Goal: Task Accomplishment & Management: Use online tool/utility

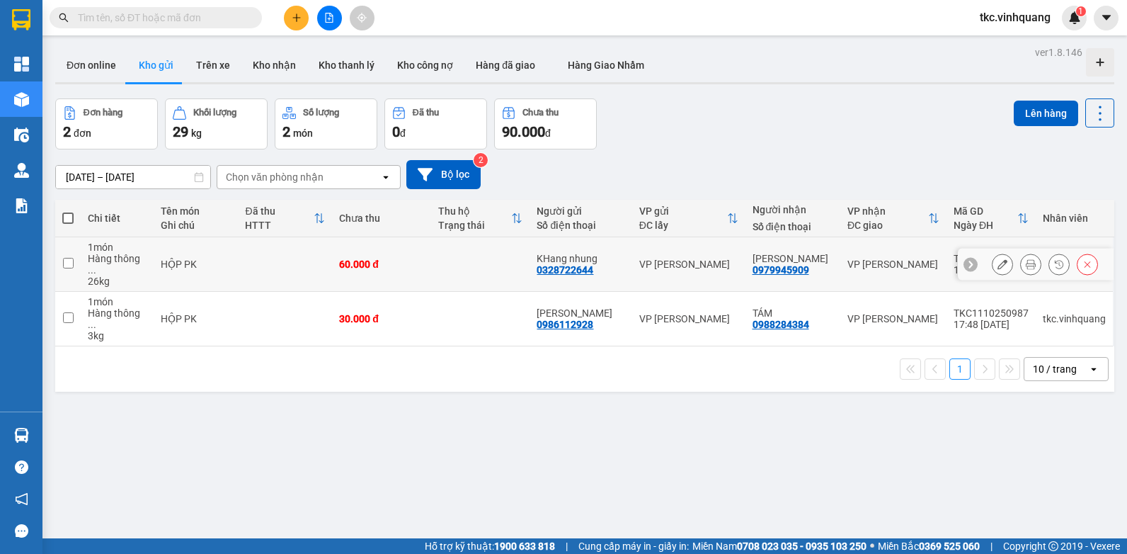
click at [385, 250] on td "60.000 đ" at bounding box center [381, 264] width 99 height 55
checkbox input "true"
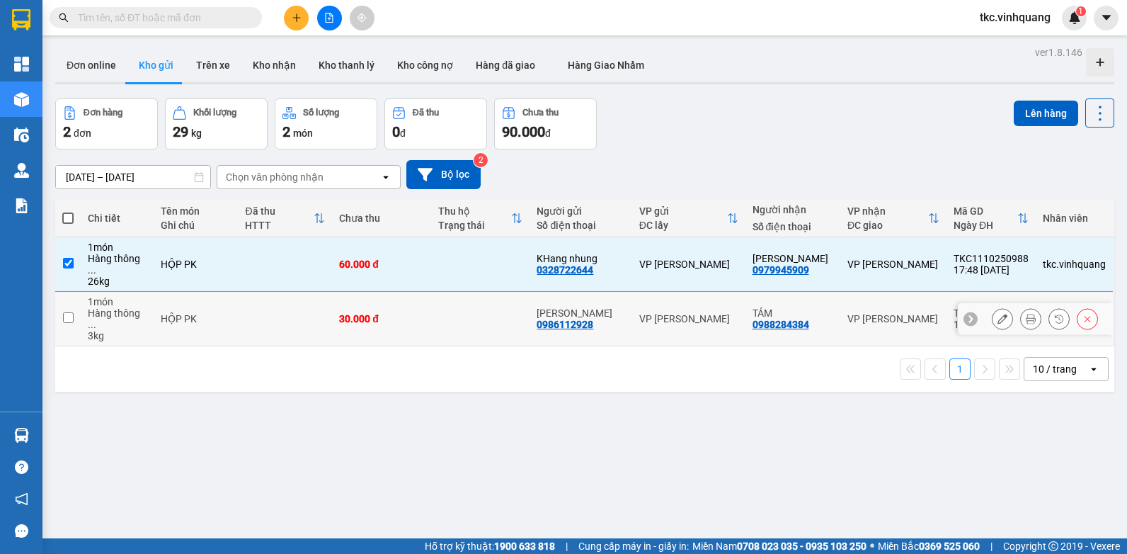
click at [431, 318] on td "30.000 đ" at bounding box center [381, 319] width 99 height 55
checkbox input "true"
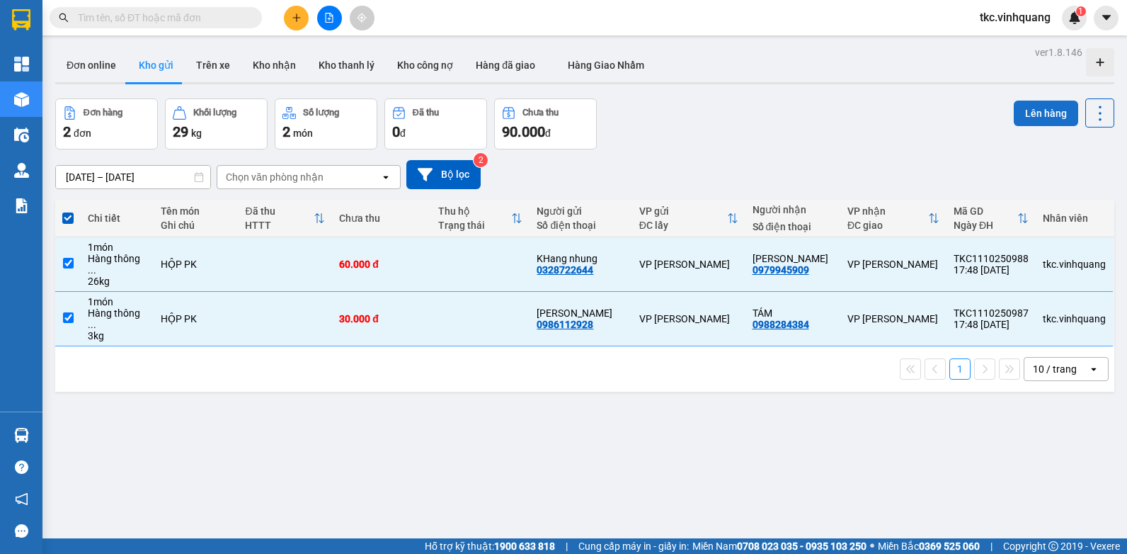
click at [1028, 111] on button "Lên hàng" at bounding box center [1046, 113] width 64 height 25
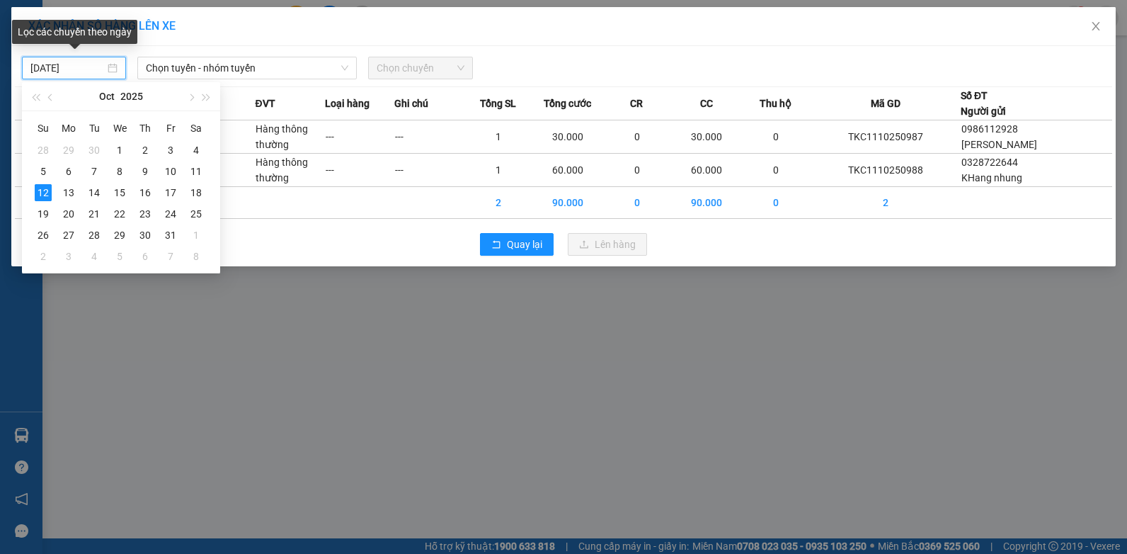
click at [33, 64] on input "[DATE]" at bounding box center [67, 68] width 74 height 16
click at [200, 170] on div "11" at bounding box center [196, 171] width 17 height 17
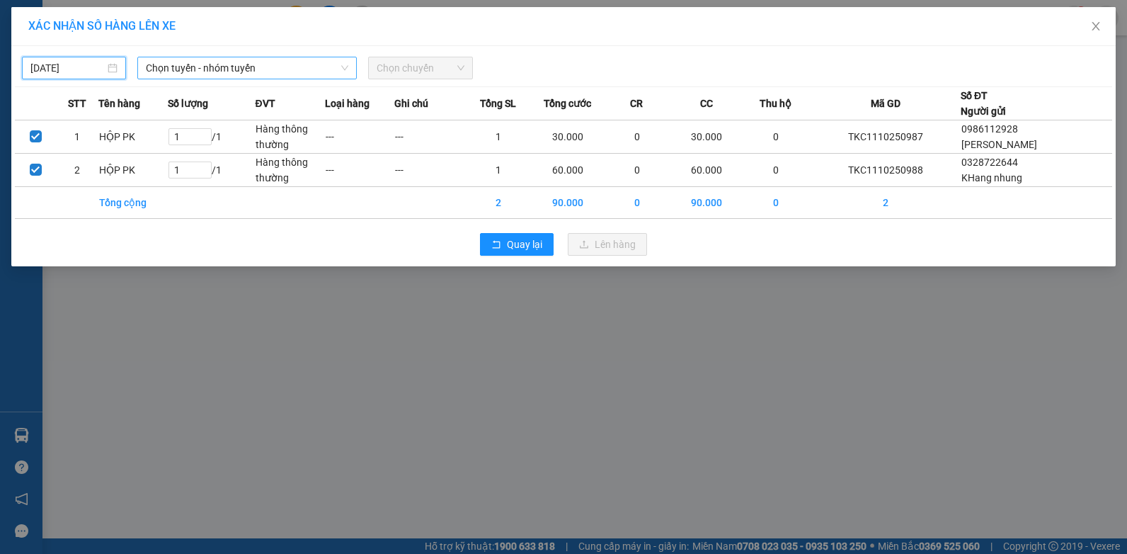
type input "[DATE]"
click at [283, 64] on span "Chọn tuyến - nhóm tuyến" at bounding box center [247, 67] width 202 height 21
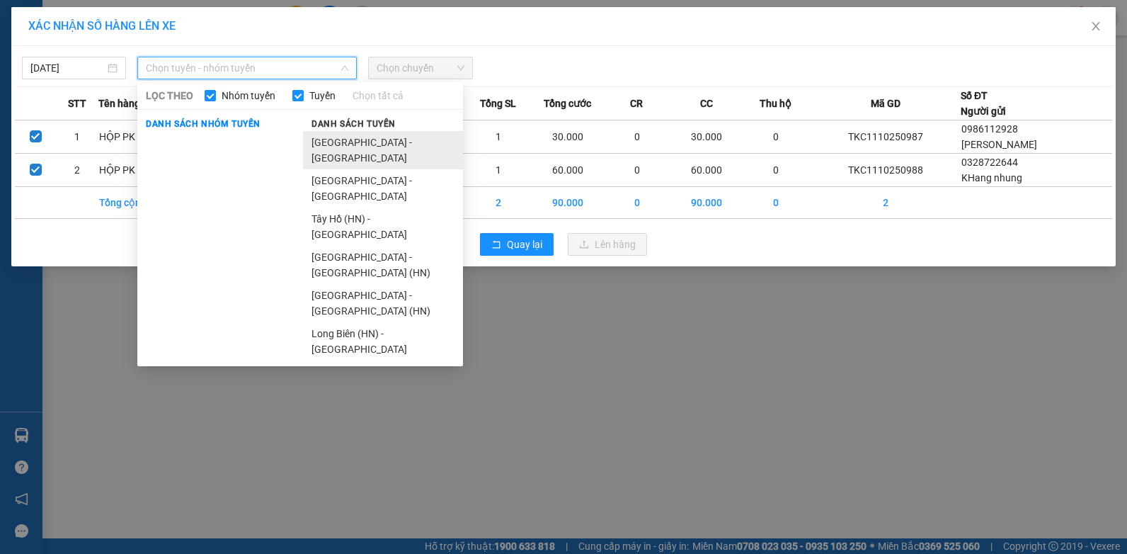
click at [348, 139] on li "[GEOGRAPHIC_DATA] - [GEOGRAPHIC_DATA]" at bounding box center [383, 150] width 160 height 38
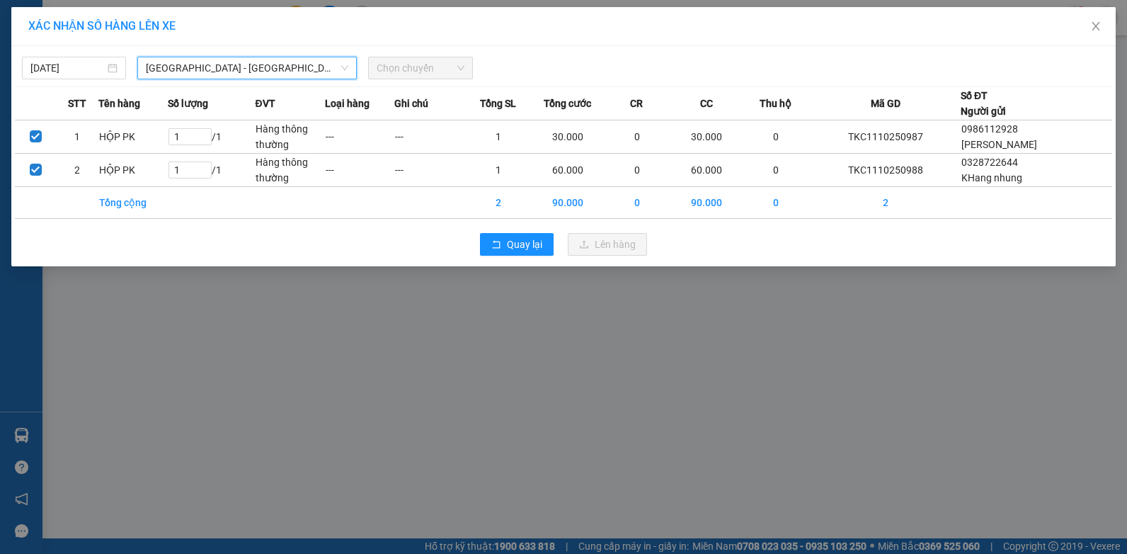
click at [413, 54] on div "[DATE] [GEOGRAPHIC_DATA] - [GEOGRAPHIC_DATA] [GEOGRAPHIC_DATA] - [GEOGRAPHIC_DA…" at bounding box center [563, 65] width 1097 height 30
click at [412, 55] on div "[DATE] [GEOGRAPHIC_DATA] - [GEOGRAPHIC_DATA] LỌC THEO Nhóm tuyến Tuyến Chọn tất…" at bounding box center [563, 65] width 1097 height 30
drag, startPoint x: 412, startPoint y: 55, endPoint x: 391, endPoint y: 67, distance: 24.4
click at [391, 67] on span "Chọn chuyến" at bounding box center [420, 67] width 87 height 21
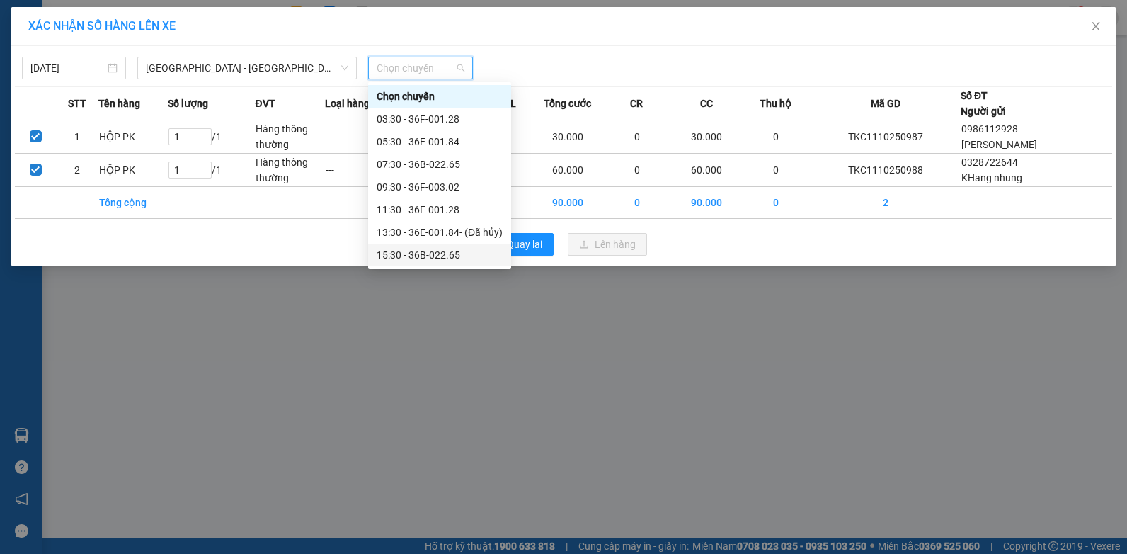
scroll to position [23, 0]
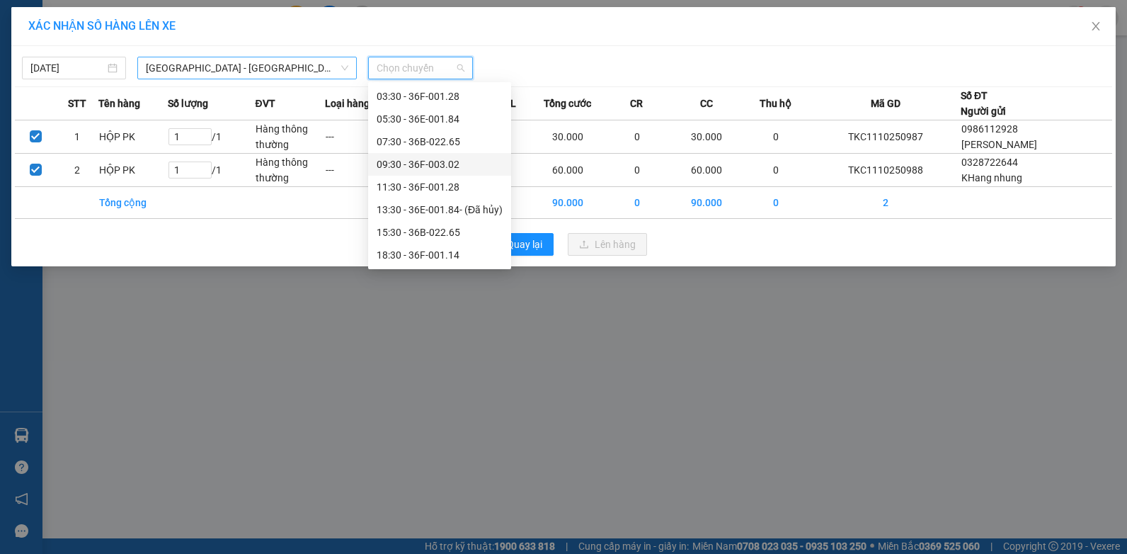
click at [190, 67] on span "[GEOGRAPHIC_DATA] - [GEOGRAPHIC_DATA]" at bounding box center [247, 67] width 202 height 21
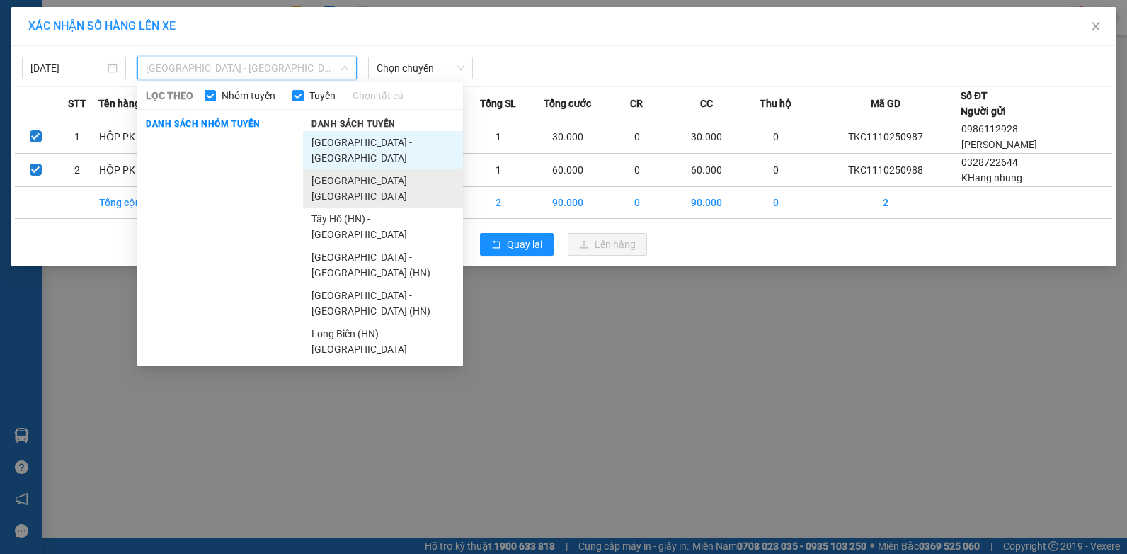
click at [365, 169] on li "[GEOGRAPHIC_DATA] - [GEOGRAPHIC_DATA]" at bounding box center [383, 188] width 160 height 38
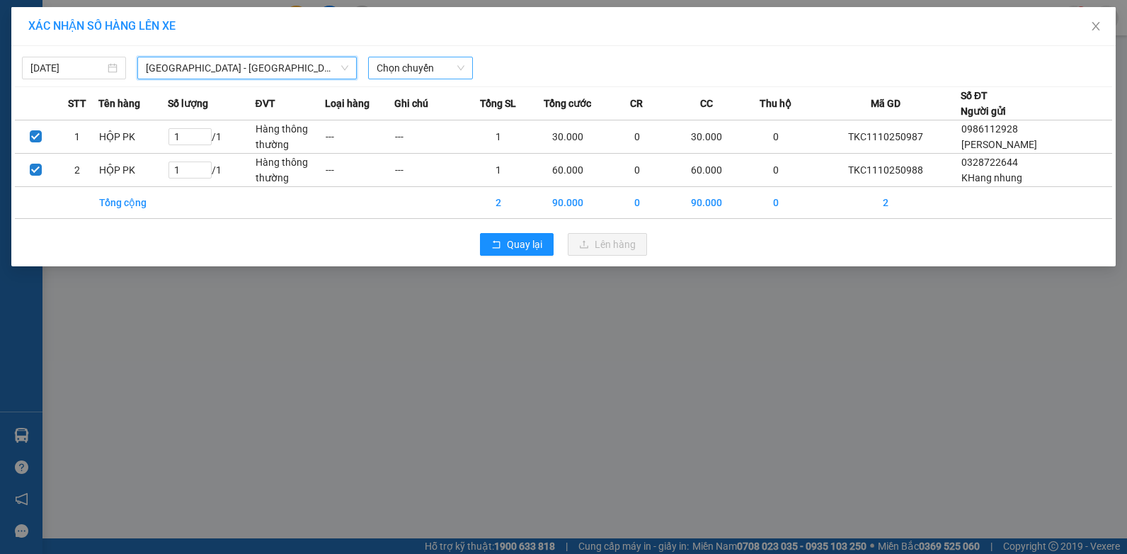
click at [407, 67] on span "Chọn chuyến" at bounding box center [420, 67] width 87 height 21
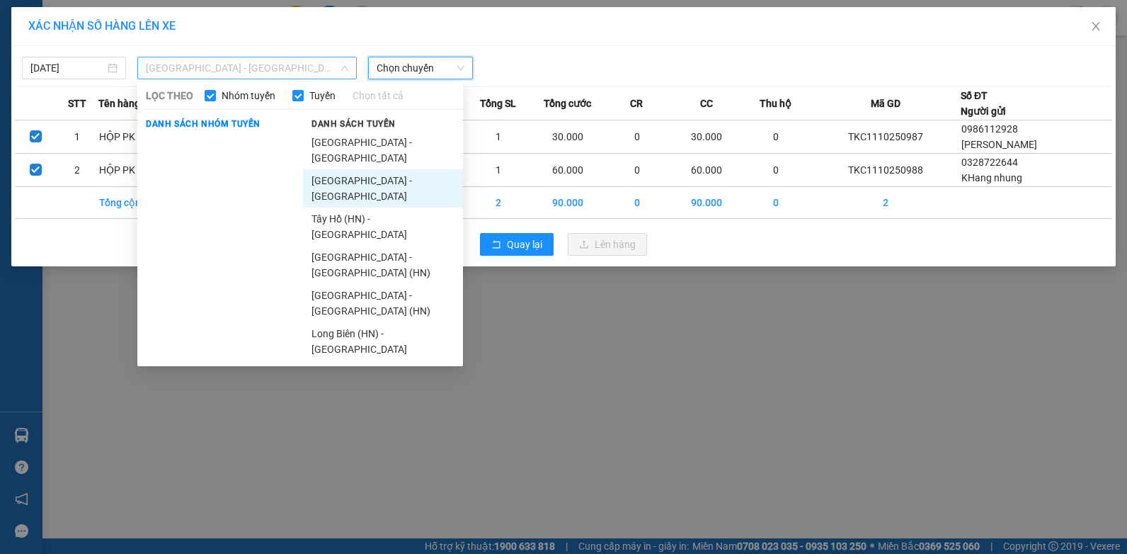
click at [174, 70] on span "[GEOGRAPHIC_DATA] - [GEOGRAPHIC_DATA]" at bounding box center [247, 67] width 202 height 21
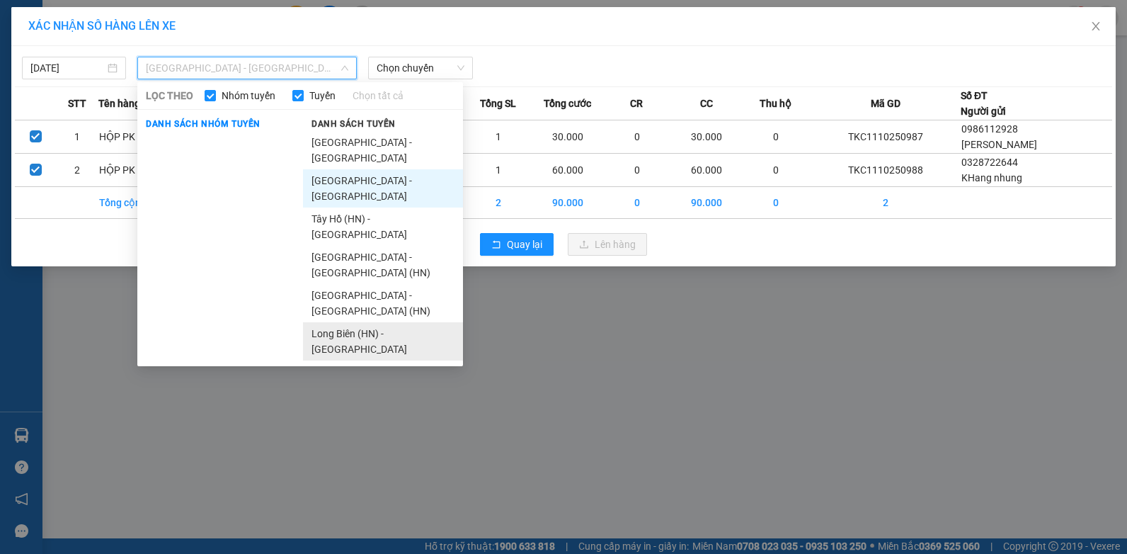
click at [336, 322] on li "Long Biên (HN) - [GEOGRAPHIC_DATA]" at bounding box center [383, 341] width 160 height 38
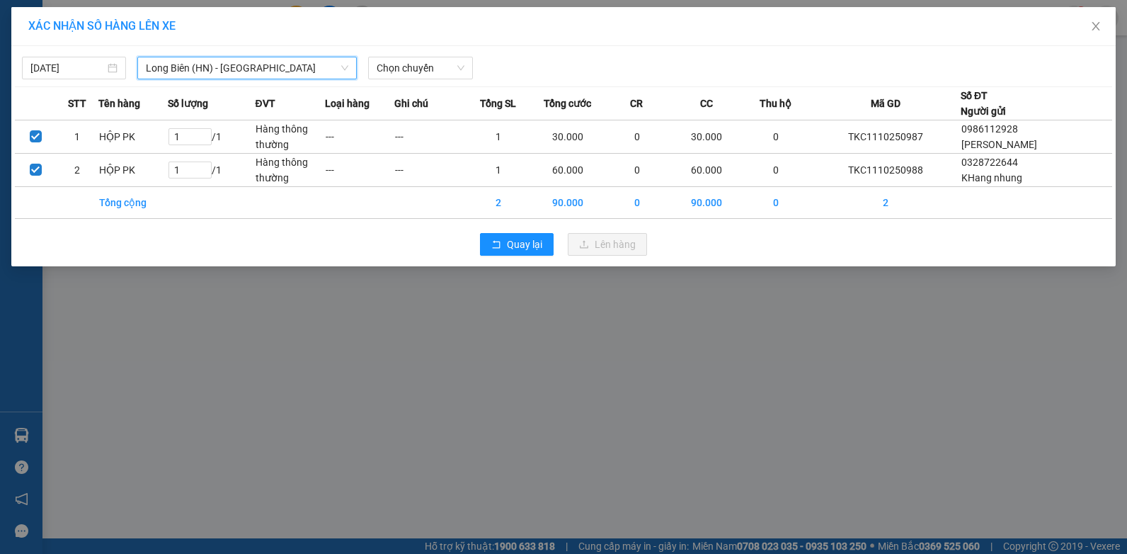
drag, startPoint x: 398, startPoint y: 81, endPoint x: 403, endPoint y: 74, distance: 8.6
click at [399, 81] on div "[DATE] [GEOGRAPHIC_DATA] (HN) - [GEOGRAPHIC_DATA] [GEOGRAPHIC_DATA] ([GEOGRAPHI…" at bounding box center [563, 156] width 1104 height 220
click at [406, 73] on span "Chọn chuyến" at bounding box center [420, 67] width 87 height 21
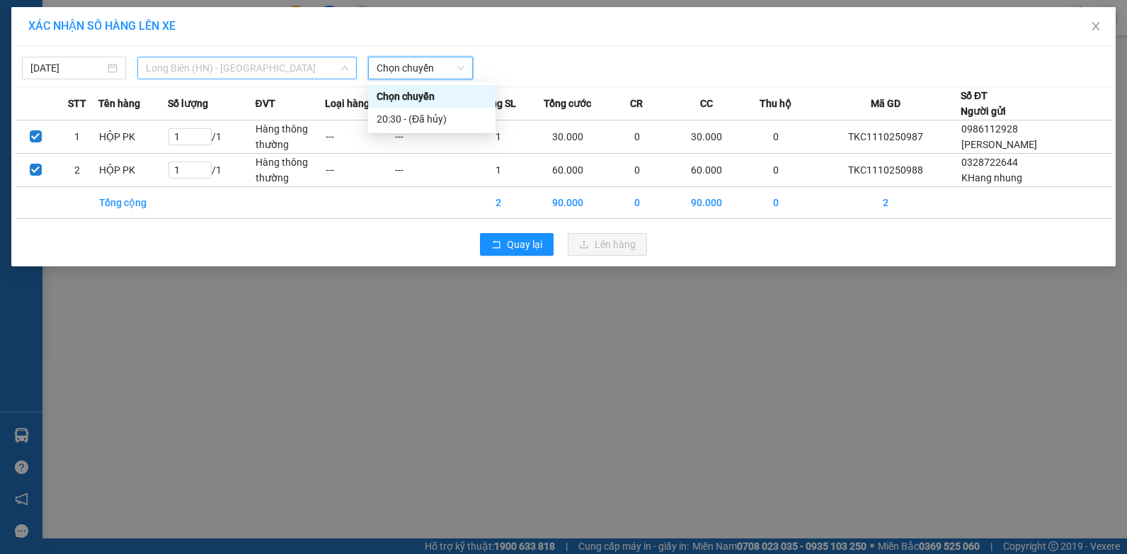
click at [212, 64] on span "Long Biên (HN) - [GEOGRAPHIC_DATA]" at bounding box center [247, 67] width 202 height 21
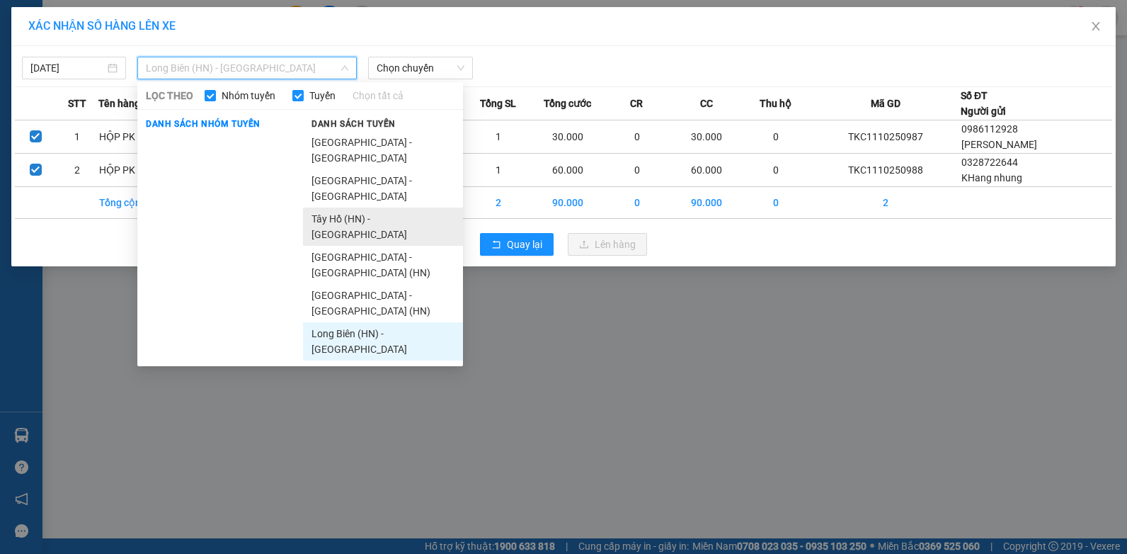
click at [337, 207] on li "Tây Hồ (HN) - [GEOGRAPHIC_DATA]" at bounding box center [383, 226] width 160 height 38
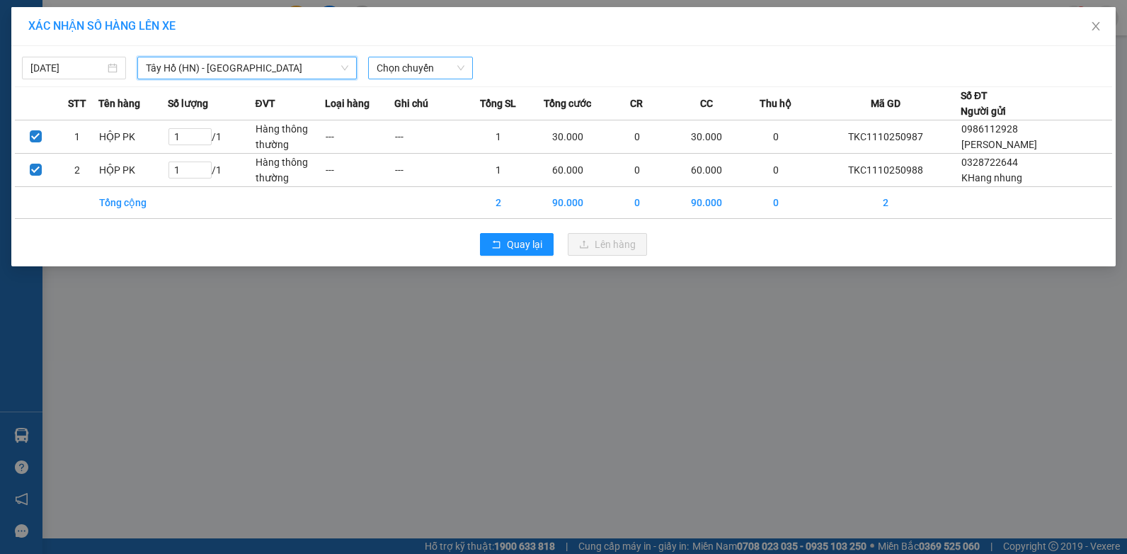
click at [413, 63] on span "Chọn chuyến" at bounding box center [420, 67] width 87 height 21
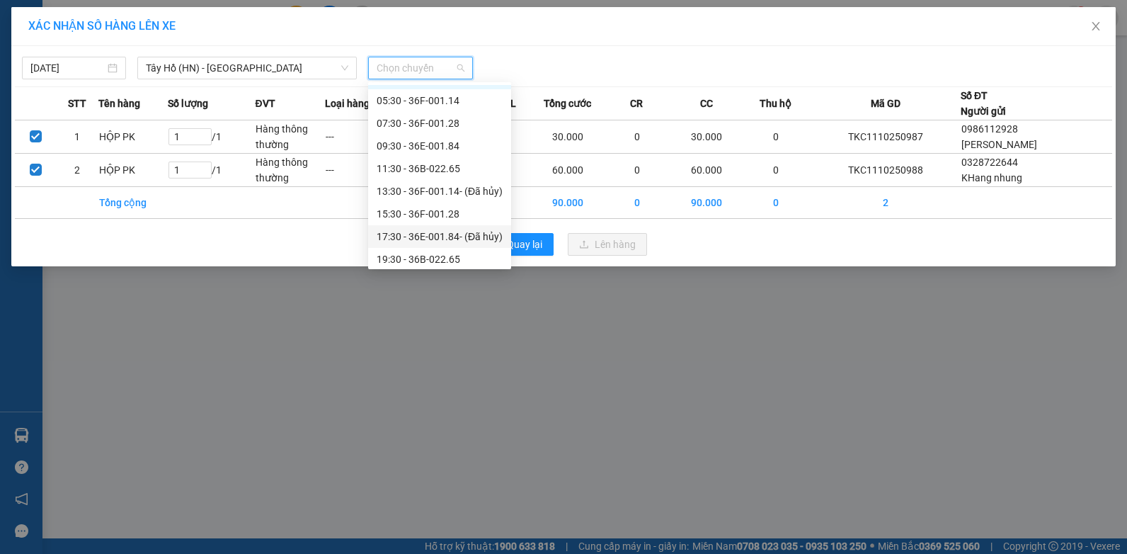
scroll to position [23, 0]
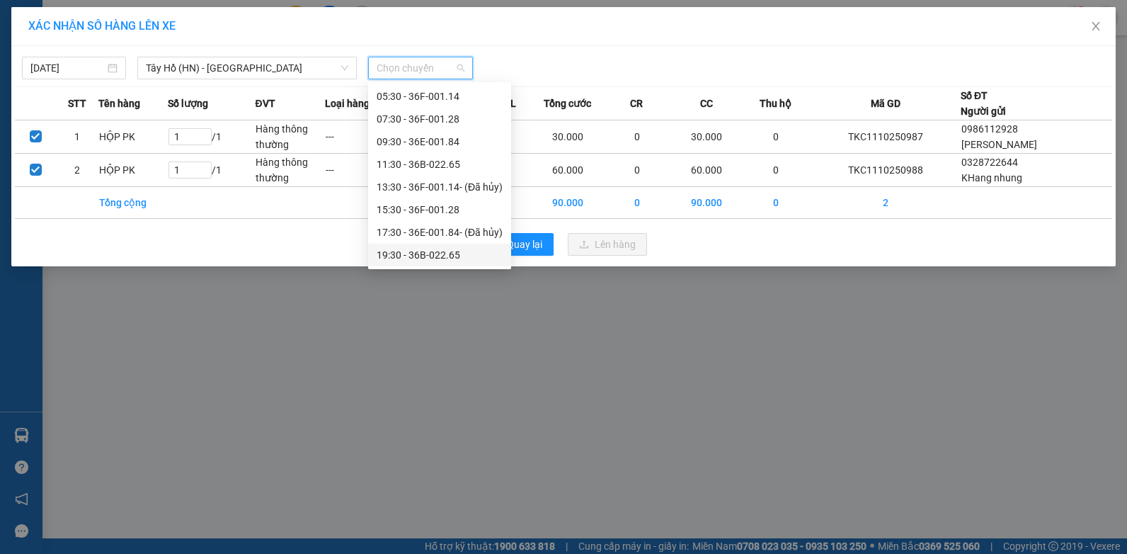
click at [433, 251] on div "19:30 - 36B-022.65" at bounding box center [440, 255] width 126 height 16
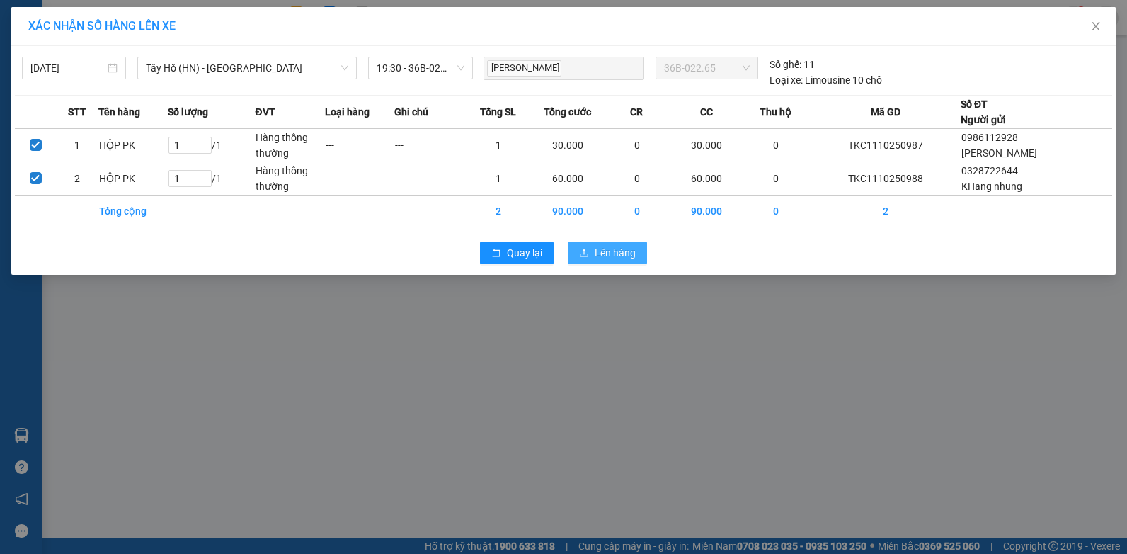
click at [612, 256] on span "Lên hàng" at bounding box center [615, 253] width 41 height 16
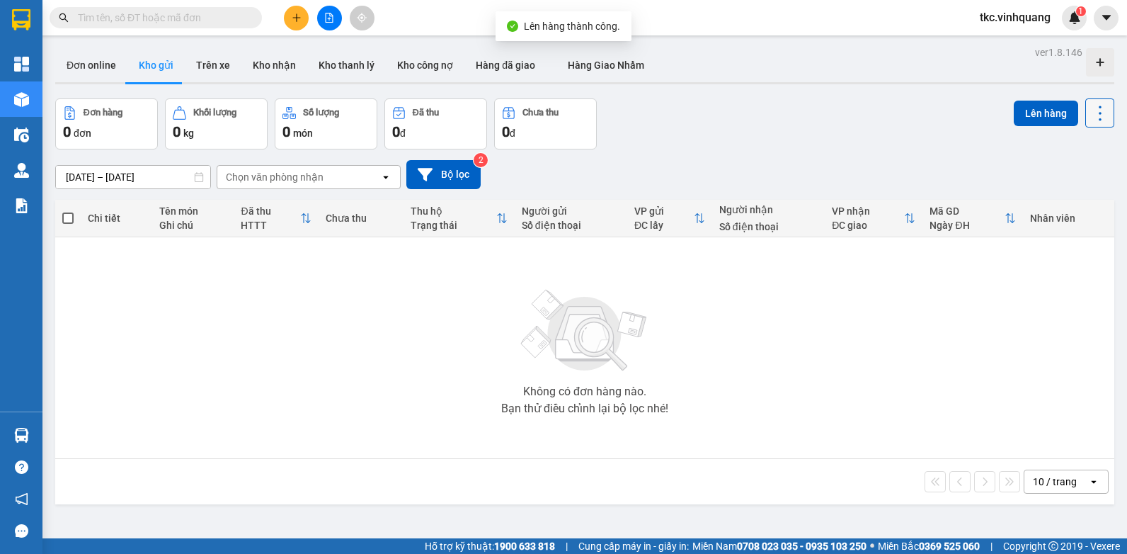
click at [1090, 113] on icon at bounding box center [1100, 113] width 20 height 20
click at [1066, 205] on span "Làm mới" at bounding box center [1069, 202] width 39 height 14
